Goal: Transaction & Acquisition: Subscribe to service/newsletter

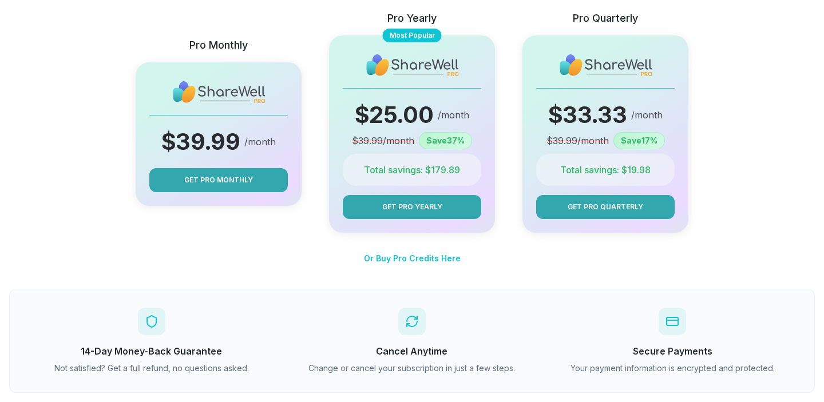
scroll to position [232, 0]
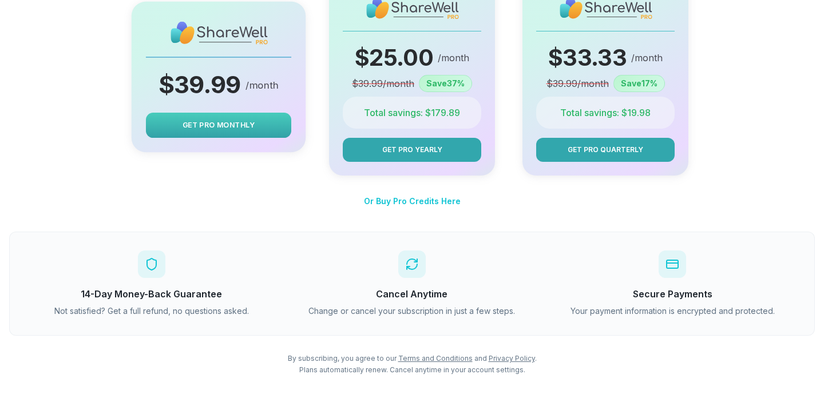
click at [235, 116] on button "Get Pro Monthly" at bounding box center [218, 125] width 145 height 25
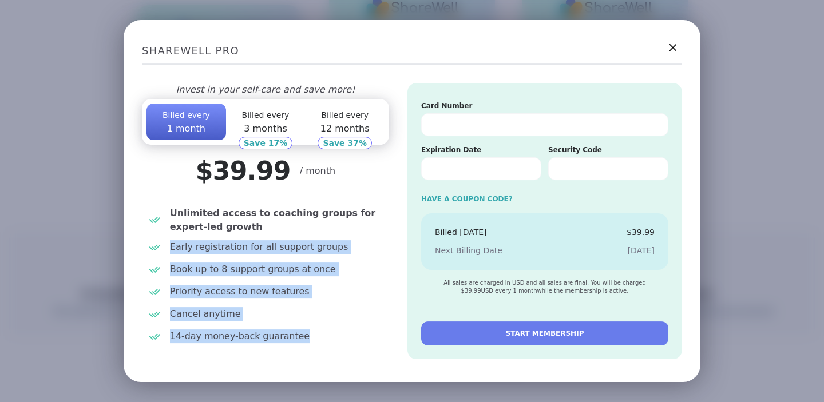
drag, startPoint x: 228, startPoint y: 226, endPoint x: 321, endPoint y: 340, distance: 146.1
click at [322, 340] on ul "Unlimited access to coaching groups for expert-led growth Early registration fo…" at bounding box center [265, 276] width 247 height 148
click at [321, 340] on span "14-day money-back guarantee" at bounding box center [277, 337] width 215 height 14
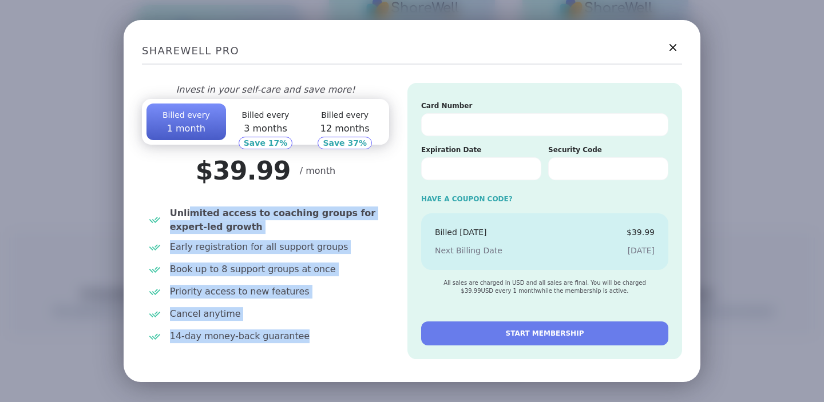
drag, startPoint x: 325, startPoint y: 343, endPoint x: 188, endPoint y: 209, distance: 191.5
click at [188, 209] on ul "Unlimited access to coaching groups for expert-led growth Early registration fo…" at bounding box center [265, 276] width 247 height 148
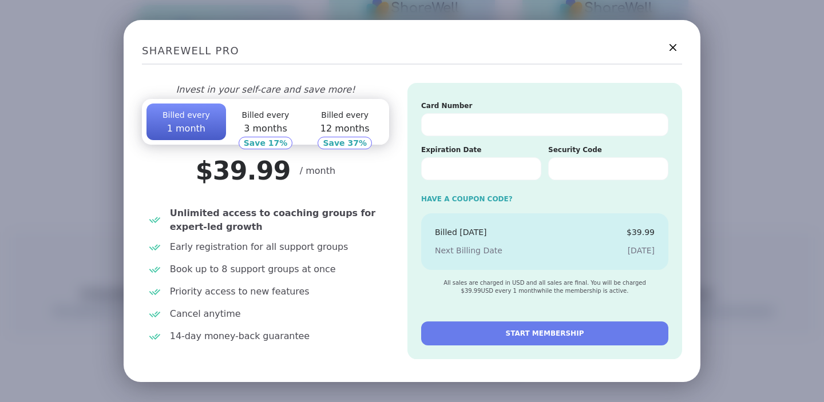
click at [214, 213] on span "Unlimited access to coaching groups for expert-led growth" at bounding box center [277, 220] width 215 height 27
click at [680, 46] on icon at bounding box center [673, 47] width 14 height 14
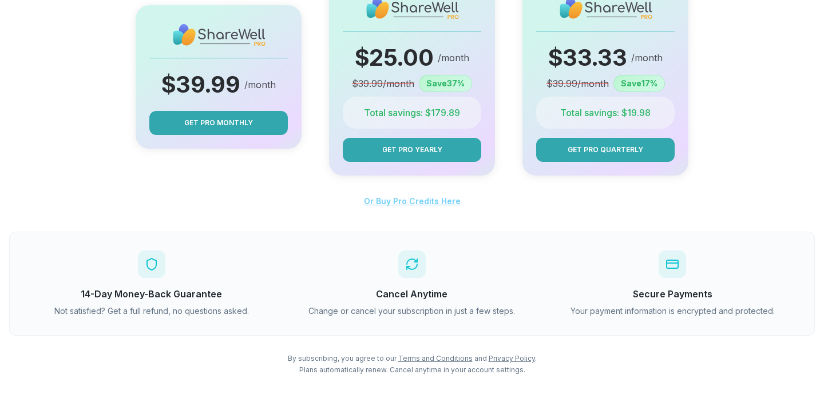
click at [385, 199] on span "Or Buy Pro Credits Here" at bounding box center [412, 201] width 97 height 10
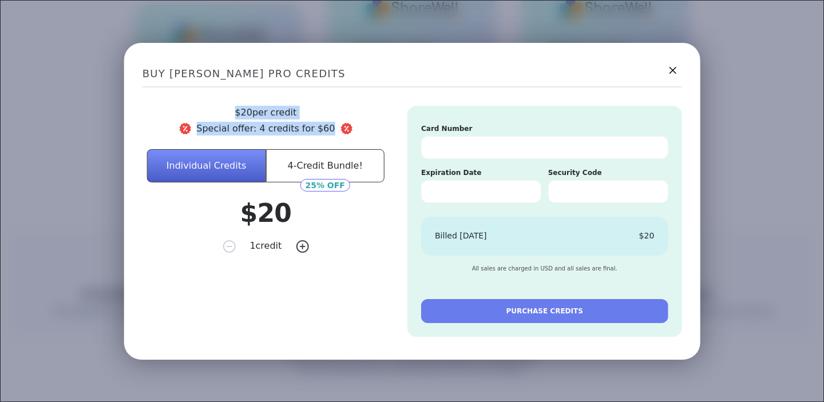
drag, startPoint x: 220, startPoint y: 110, endPoint x: 337, endPoint y: 130, distance: 117.9
click at [337, 130] on div "$ 20 per credit Special offer: 4 credits for $ 60 Individual Credits 4-Credit B…" at bounding box center [266, 185] width 247 height 161
click at [343, 76] on h2 "BUY [PERSON_NAME] PRO CREDITS" at bounding box center [413, 74] width 540 height 26
click at [673, 71] on icon at bounding box center [673, 70] width 14 height 14
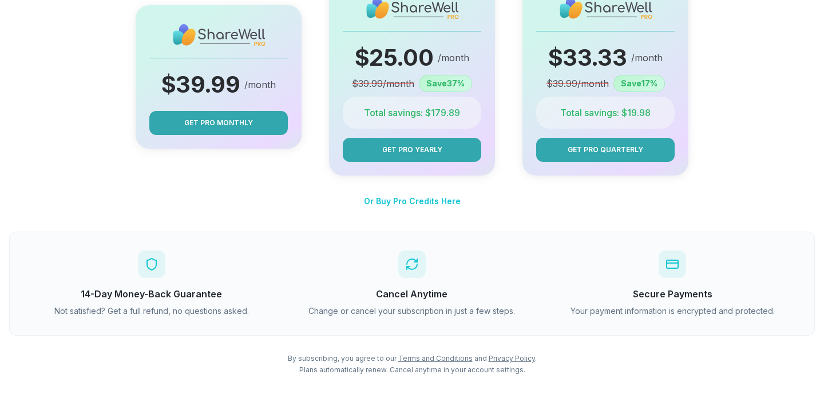
scroll to position [0, 0]
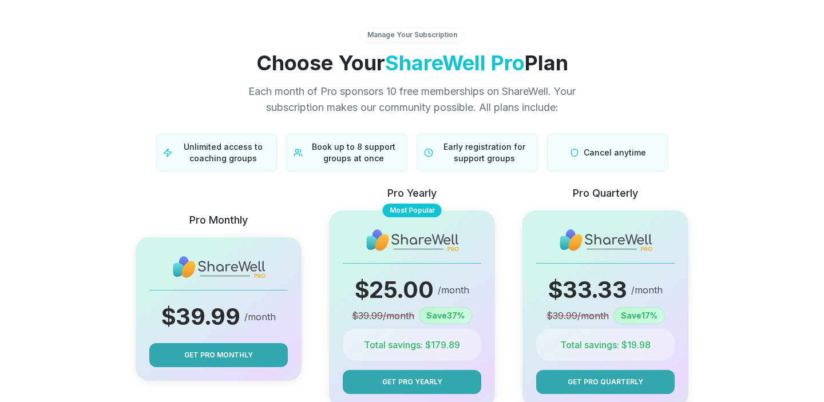
click at [389, 39] on div "Manage Your Subscription" at bounding box center [412, 34] width 105 height 15
click at [392, 46] on div "Manage Your Subscription Choose Your ShareWell Pro Plan Each month of Pro spons…" at bounding box center [412, 99] width 806 height 144
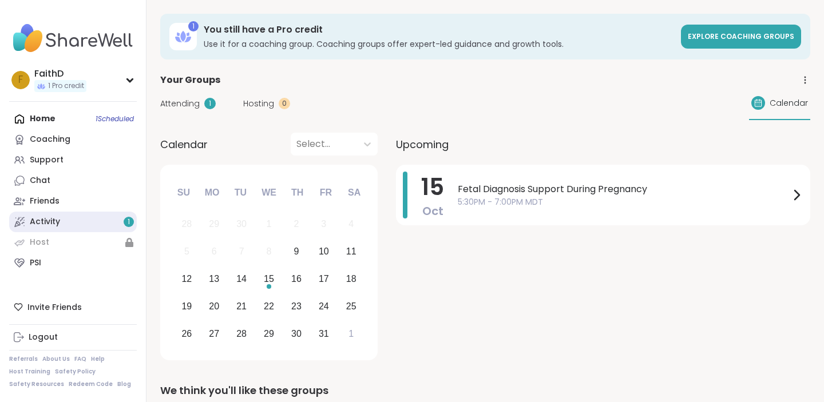
click at [61, 222] on link "Activity 1" at bounding box center [73, 222] width 128 height 21
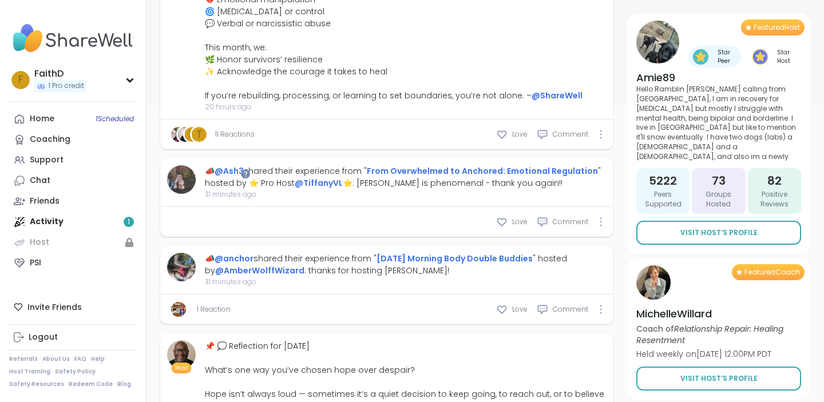
scroll to position [356, 0]
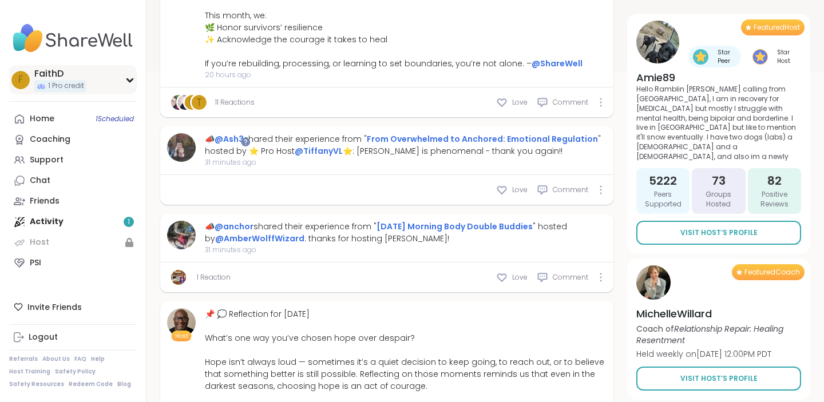
click at [120, 74] on div "F FaithD 1 Pro credit" at bounding box center [73, 79] width 128 height 29
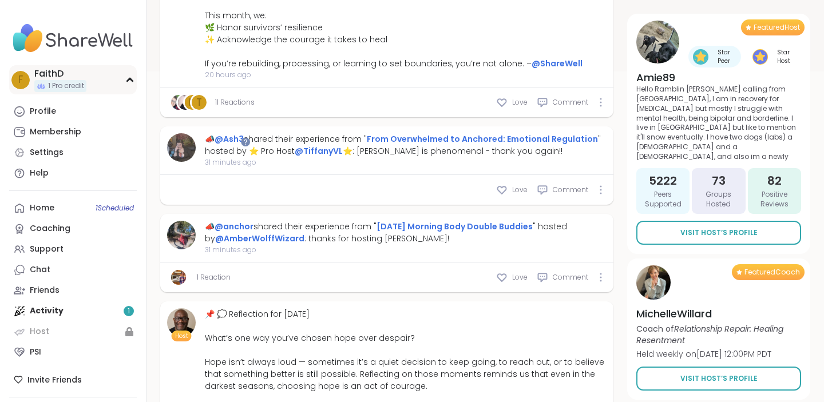
click at [65, 89] on span "1 Pro credit" at bounding box center [66, 86] width 36 height 10
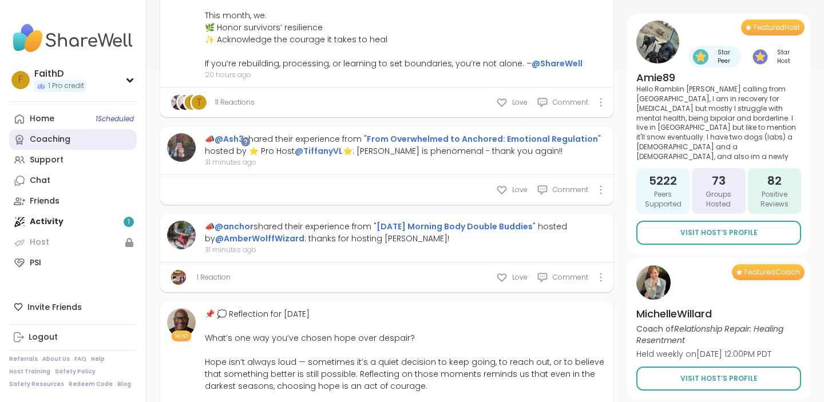
click at [58, 144] on div "Coaching" at bounding box center [50, 139] width 41 height 11
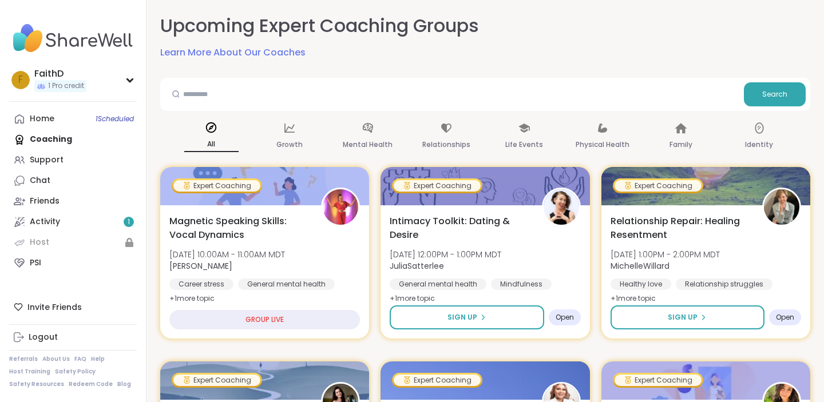
scroll to position [75, 0]
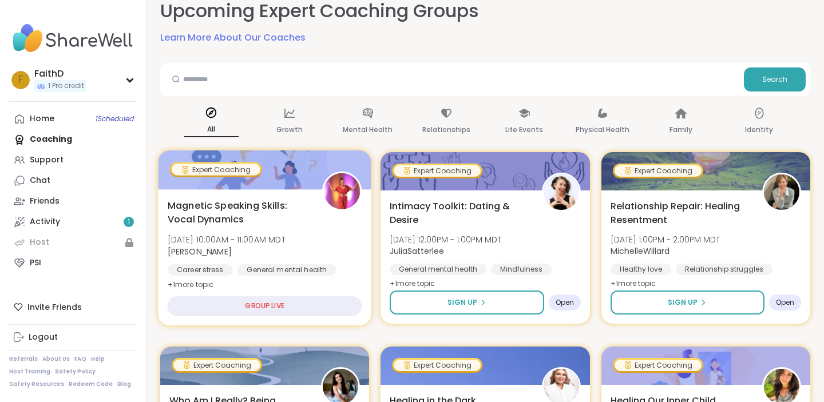
click at [244, 307] on div "GROUP LIVE" at bounding box center [265, 307] width 195 height 20
click at [269, 310] on div "GROUP LIVE" at bounding box center [265, 307] width 195 height 20
click at [242, 211] on span "Magnetic Speaking Skills: Vocal Dynamics" at bounding box center [239, 213] width 142 height 28
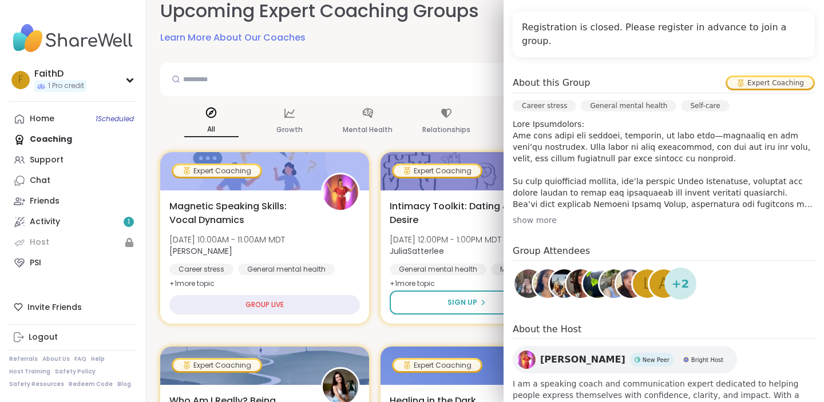
scroll to position [252, 0]
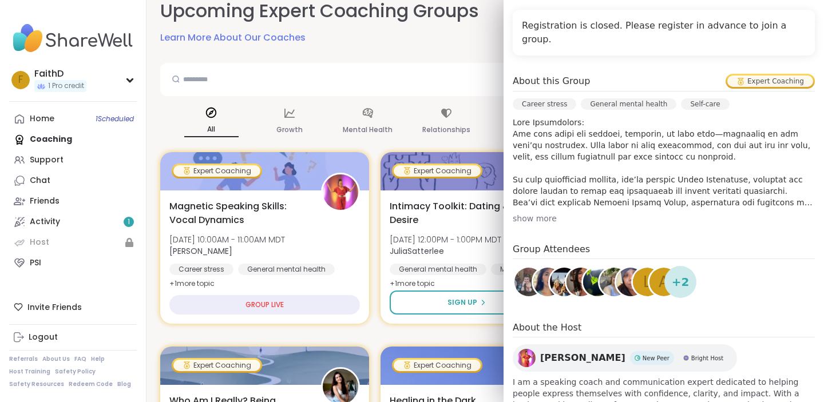
click at [550, 213] on div "show more" at bounding box center [664, 218] width 302 height 11
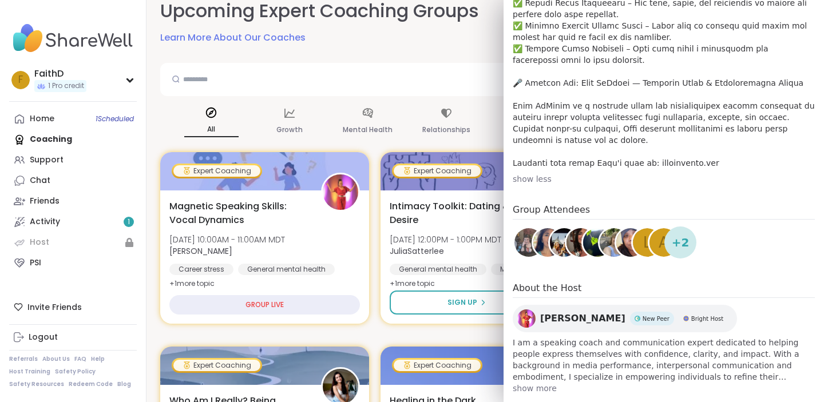
scroll to position [527, 0]
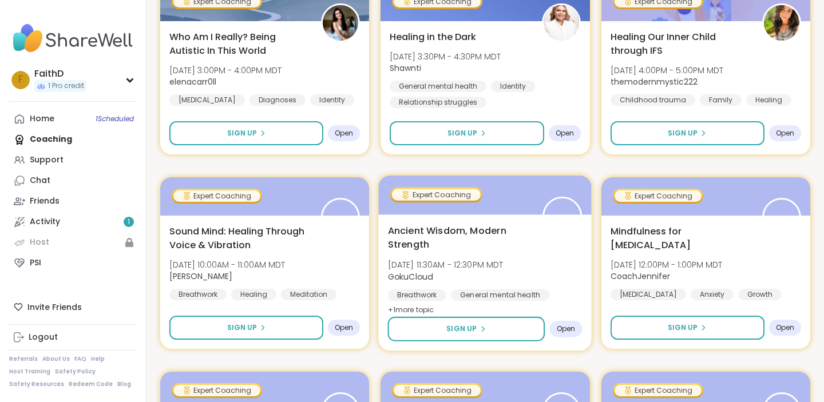
scroll to position [443, 0]
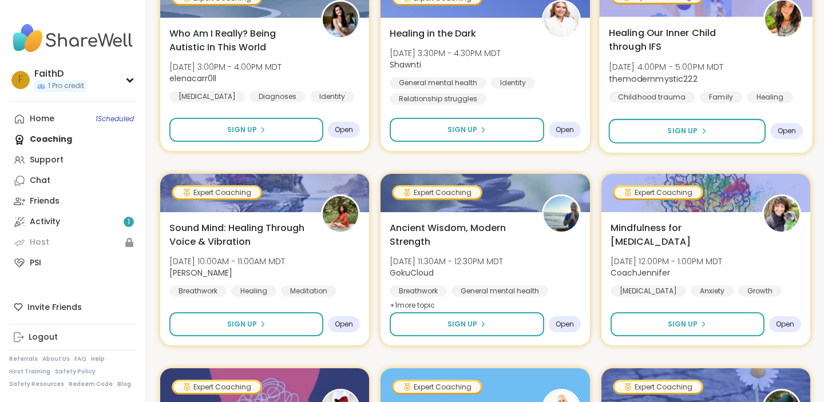
click at [637, 34] on span "Healing Our Inner Child through IFS" at bounding box center [680, 40] width 142 height 28
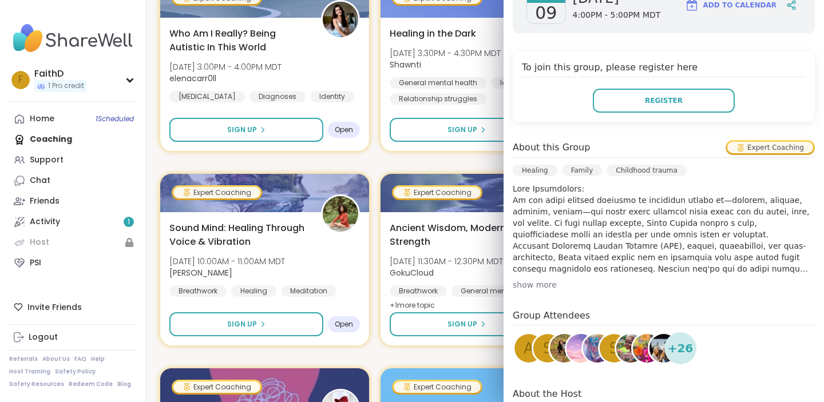
scroll to position [210, 0]
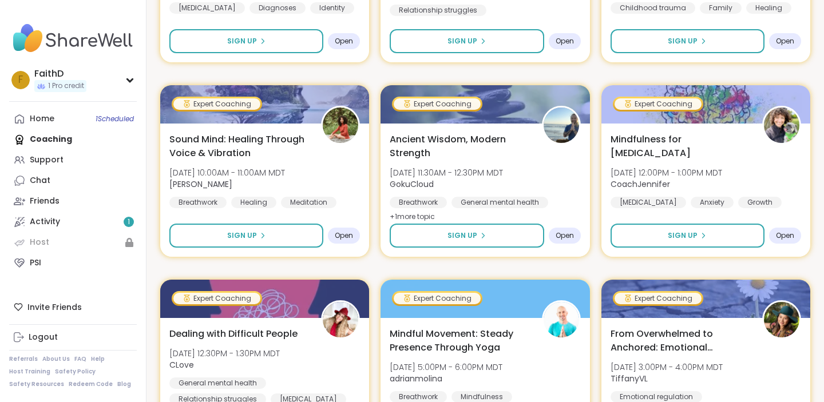
scroll to position [545, 0]
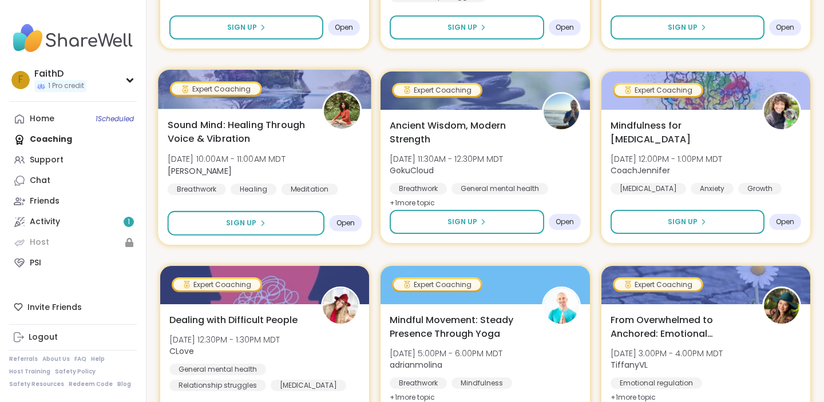
click at [256, 126] on span "Sound Mind: Healing Through Voice & Vibration" at bounding box center [239, 132] width 142 height 28
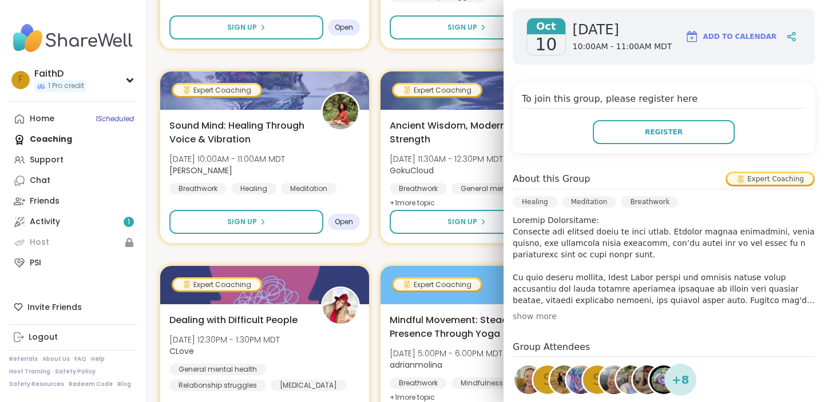
scroll to position [183, 0]
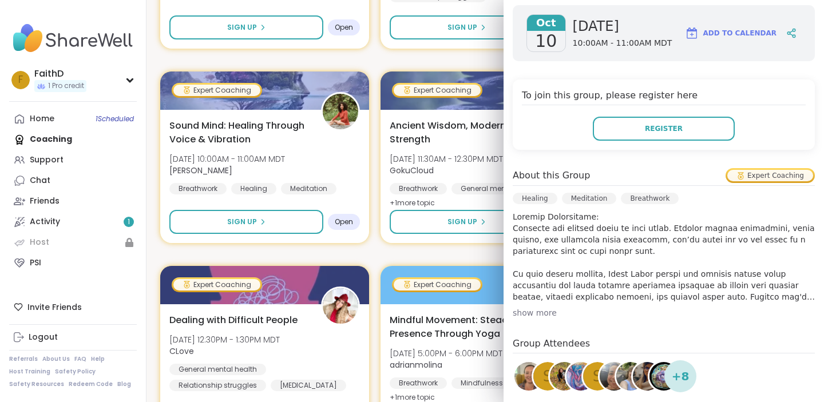
click at [534, 317] on div "show more" at bounding box center [664, 312] width 302 height 11
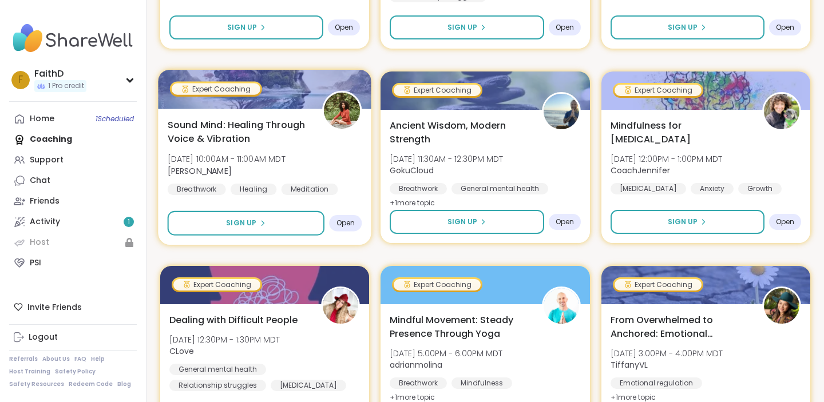
click at [346, 240] on div "Sound Mind: Healing Through Voice & Vibration Fri, Oct 10 | 10:00AM - 11:00AM M…" at bounding box center [265, 177] width 214 height 136
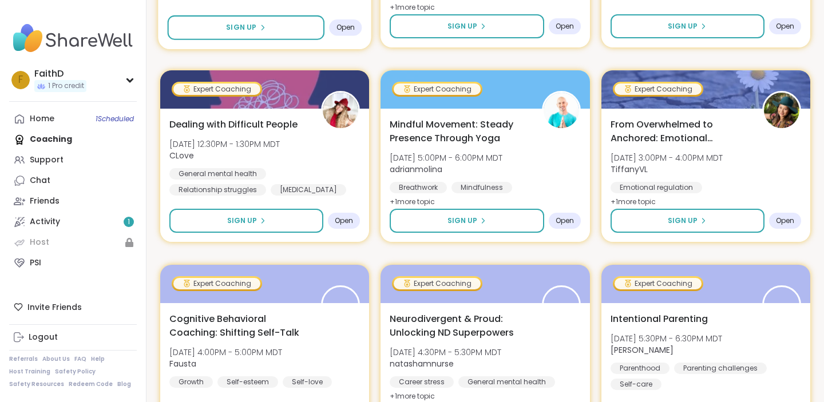
scroll to position [743, 0]
